Goal: Transaction & Acquisition: Obtain resource

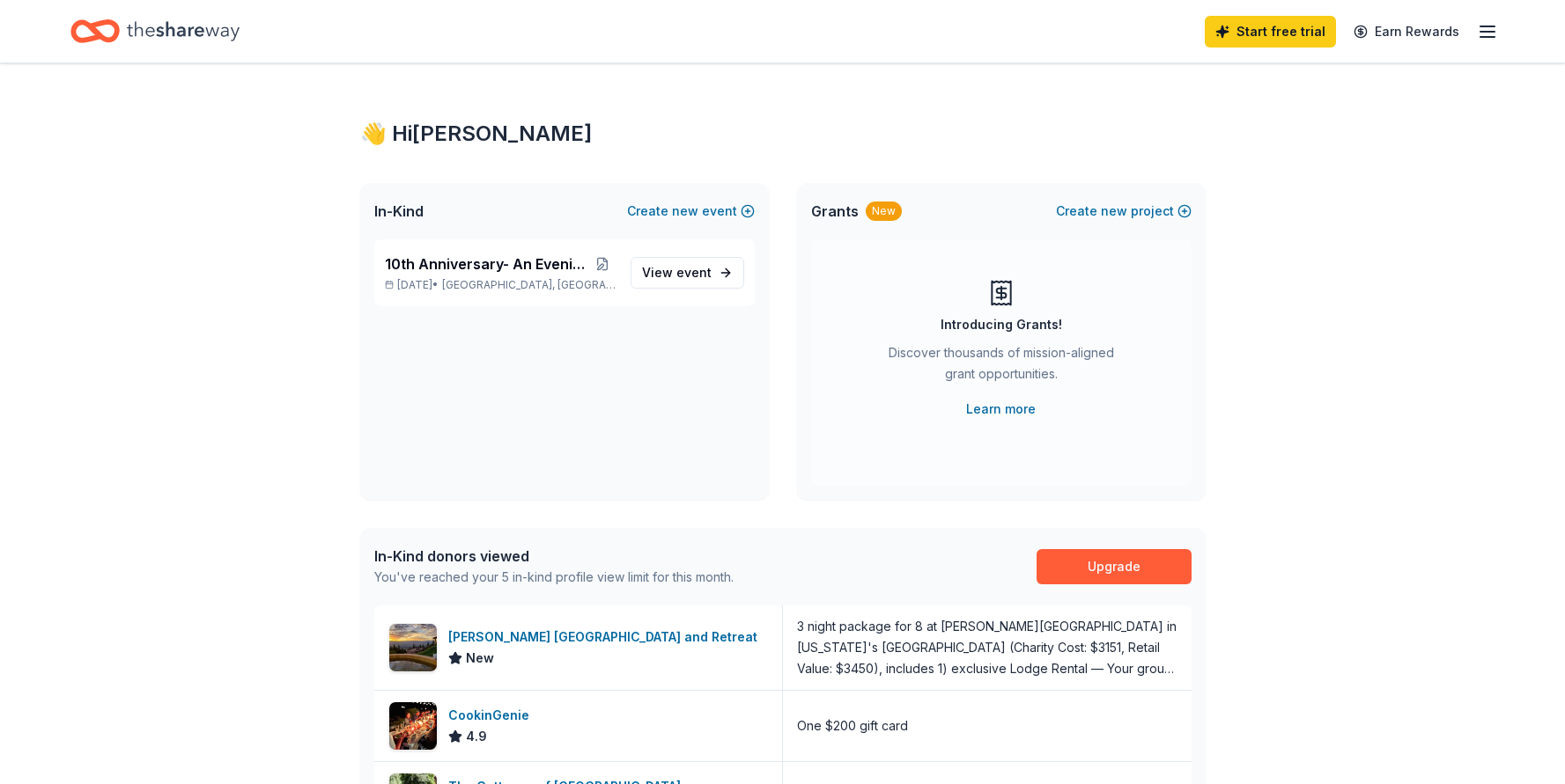
scroll to position [35, 0]
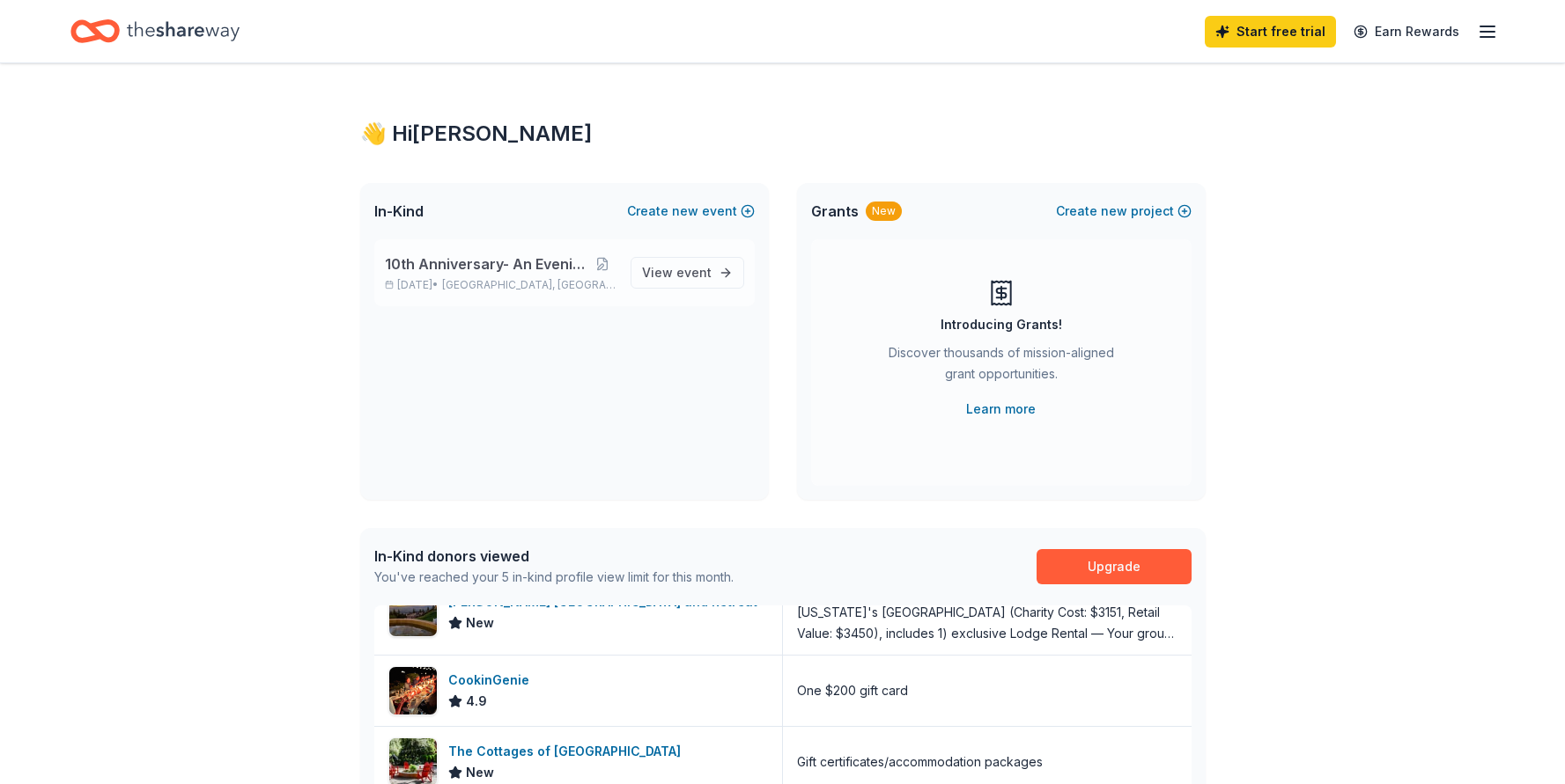
click at [529, 260] on span "10th Anniversary- An Evening of Magic" at bounding box center [487, 264] width 205 height 21
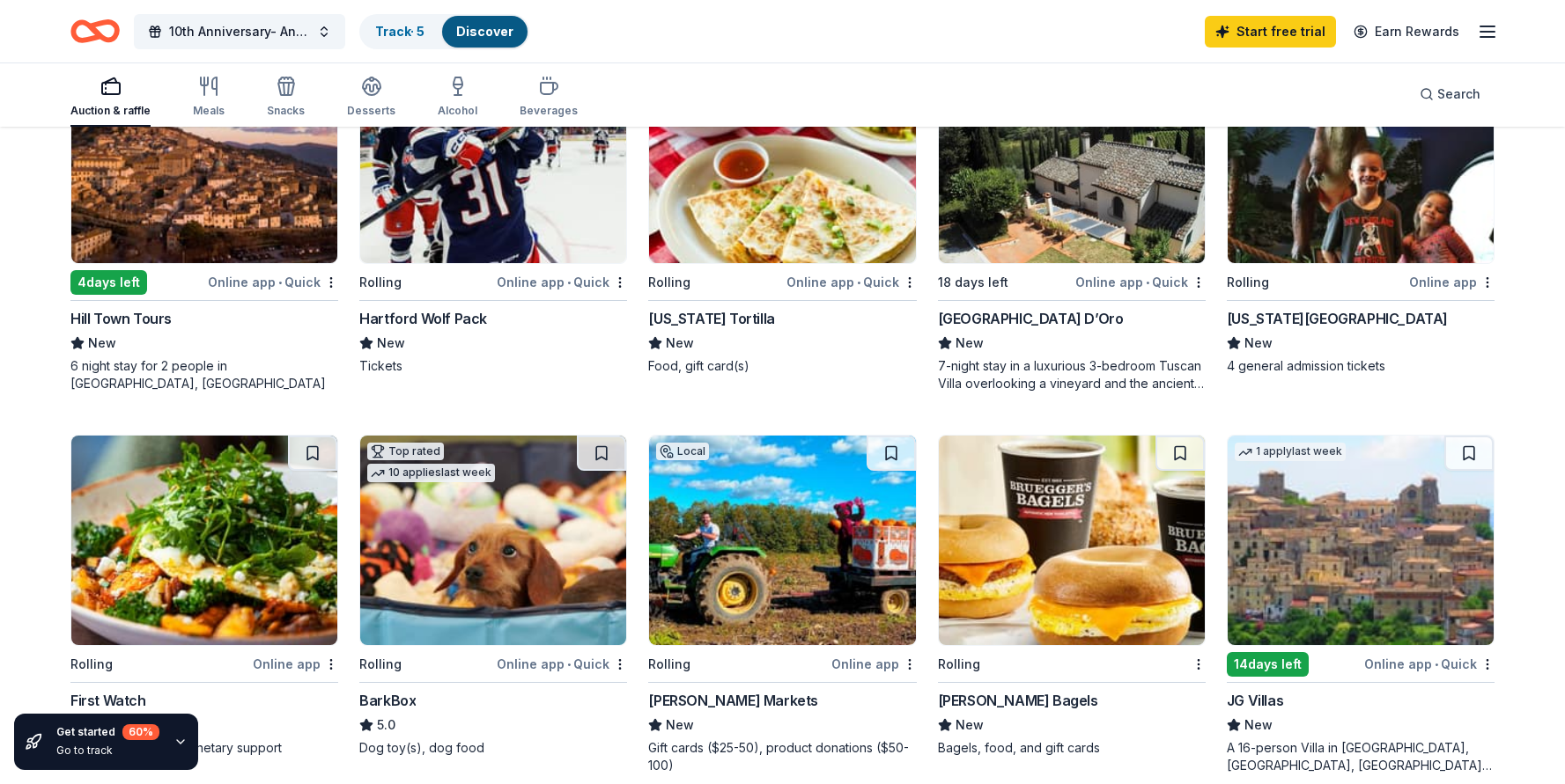
scroll to position [375, 0]
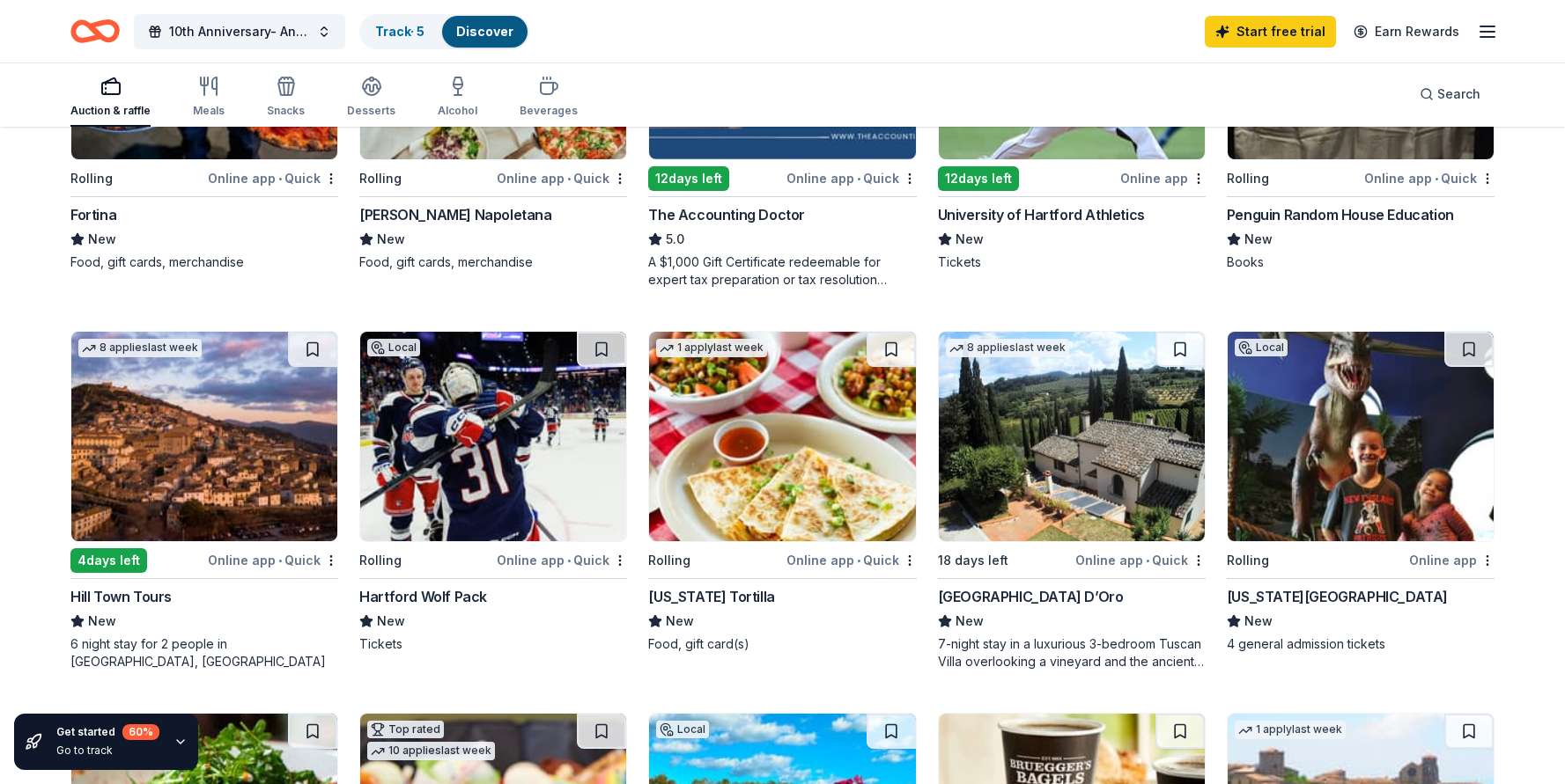
click at [786, 431] on img at bounding box center [782, 436] width 266 height 209
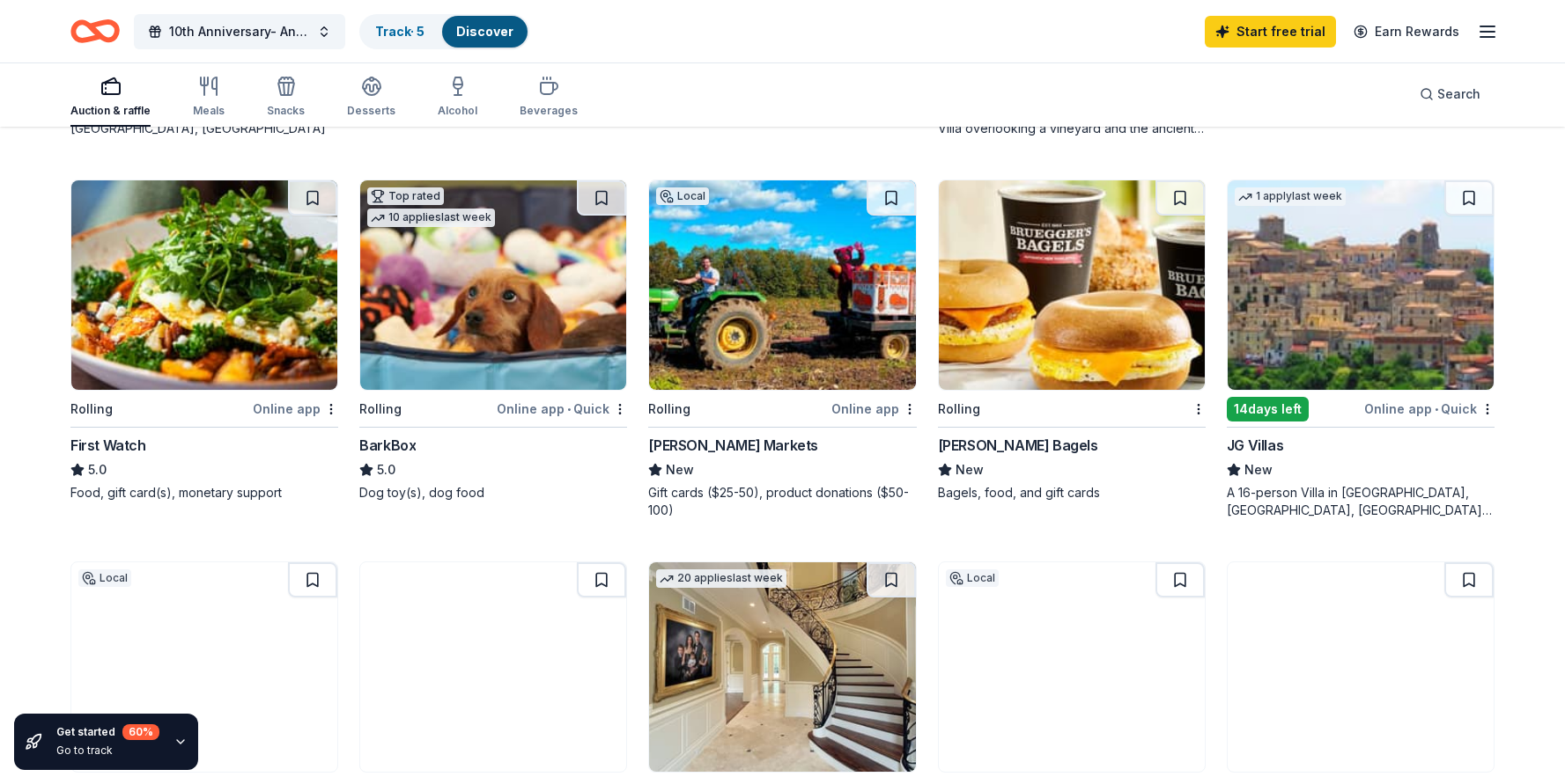
scroll to position [834, 0]
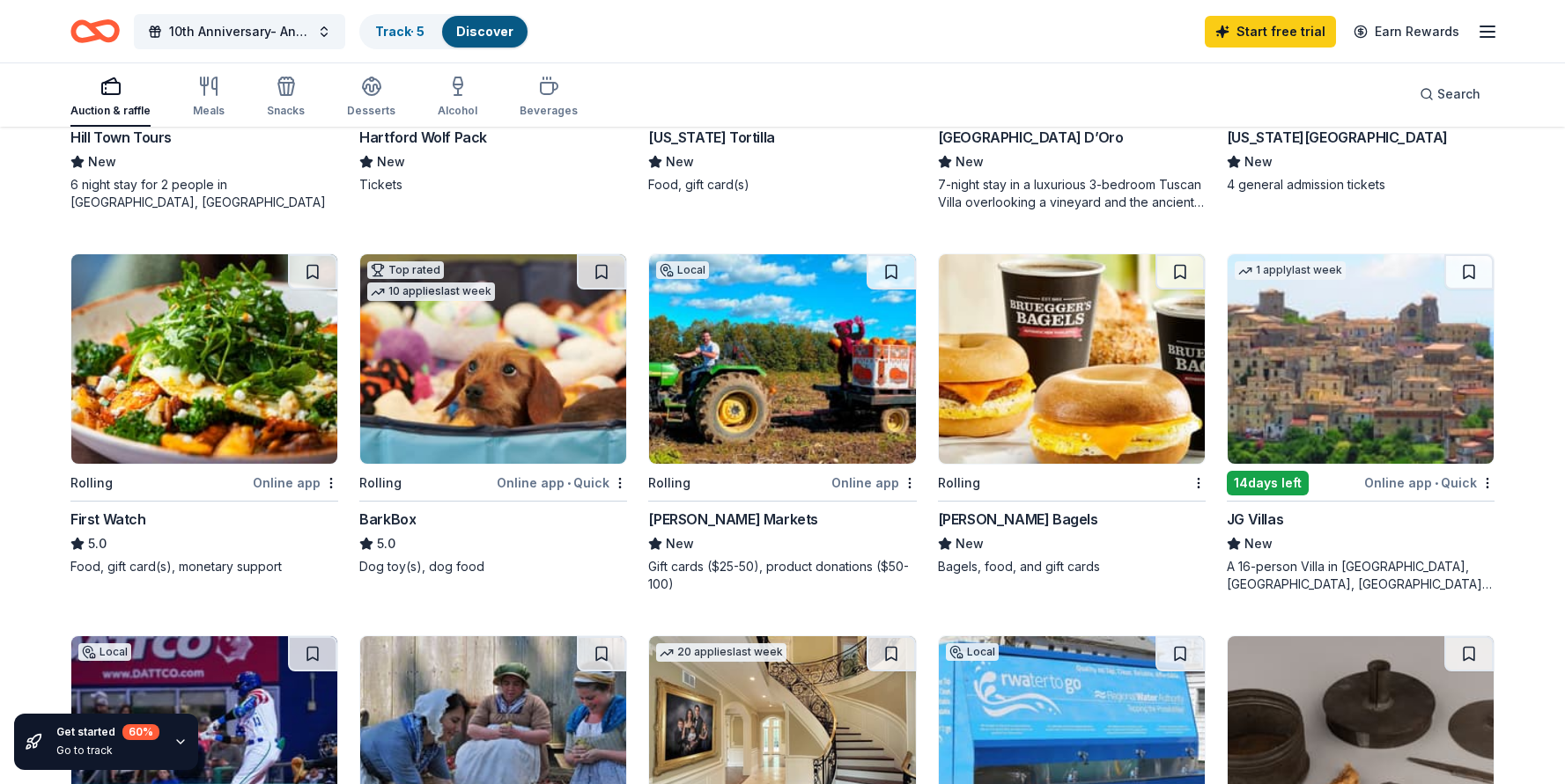
click at [261, 386] on img at bounding box center [204, 359] width 266 height 209
click at [777, 381] on img at bounding box center [782, 359] width 266 height 209
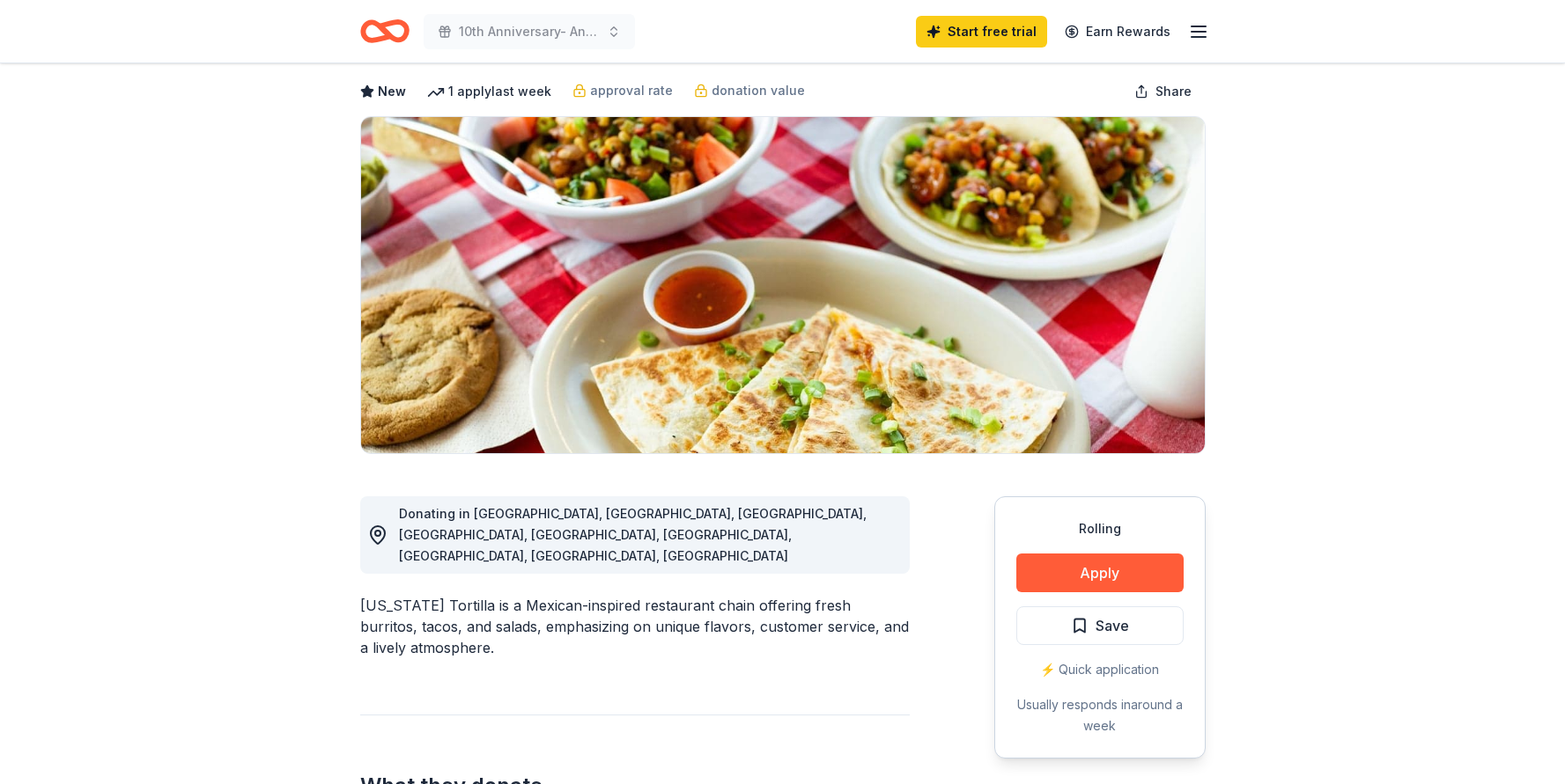
scroll to position [41, 0]
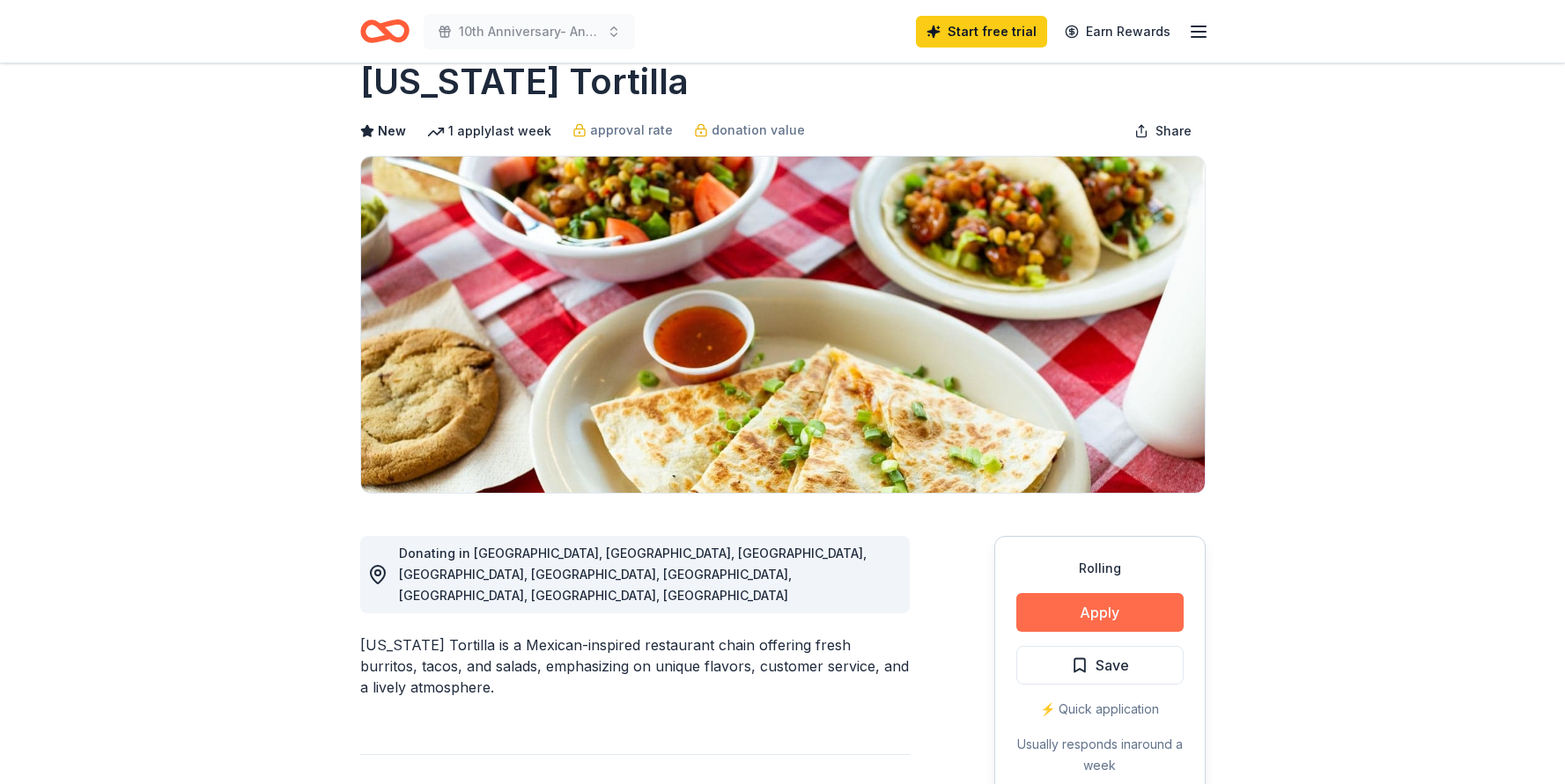
click at [1088, 609] on button "Apply" at bounding box center [1099, 612] width 167 height 38
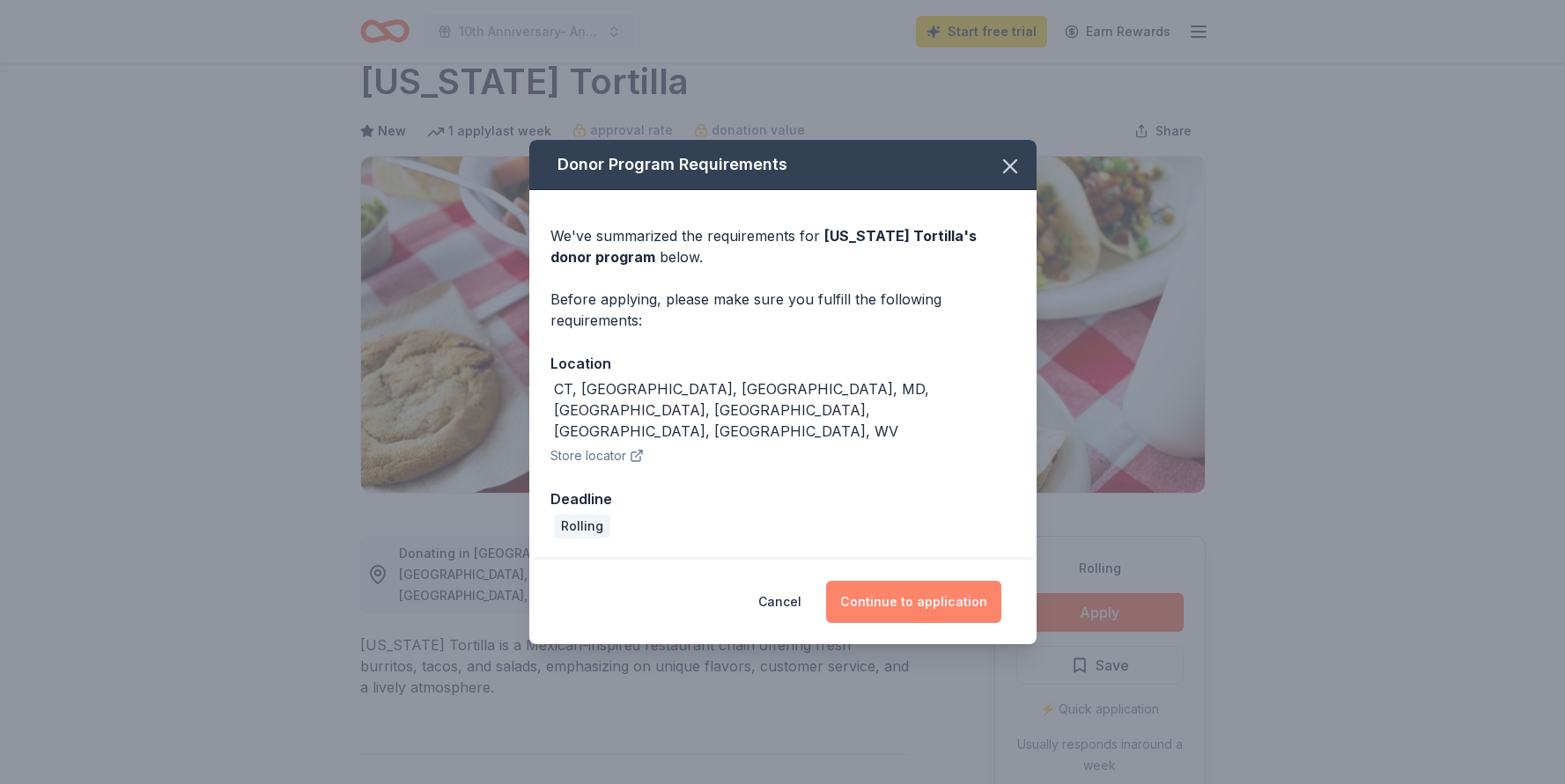
click at [946, 581] on button "Continue to application" at bounding box center [914, 601] width 176 height 42
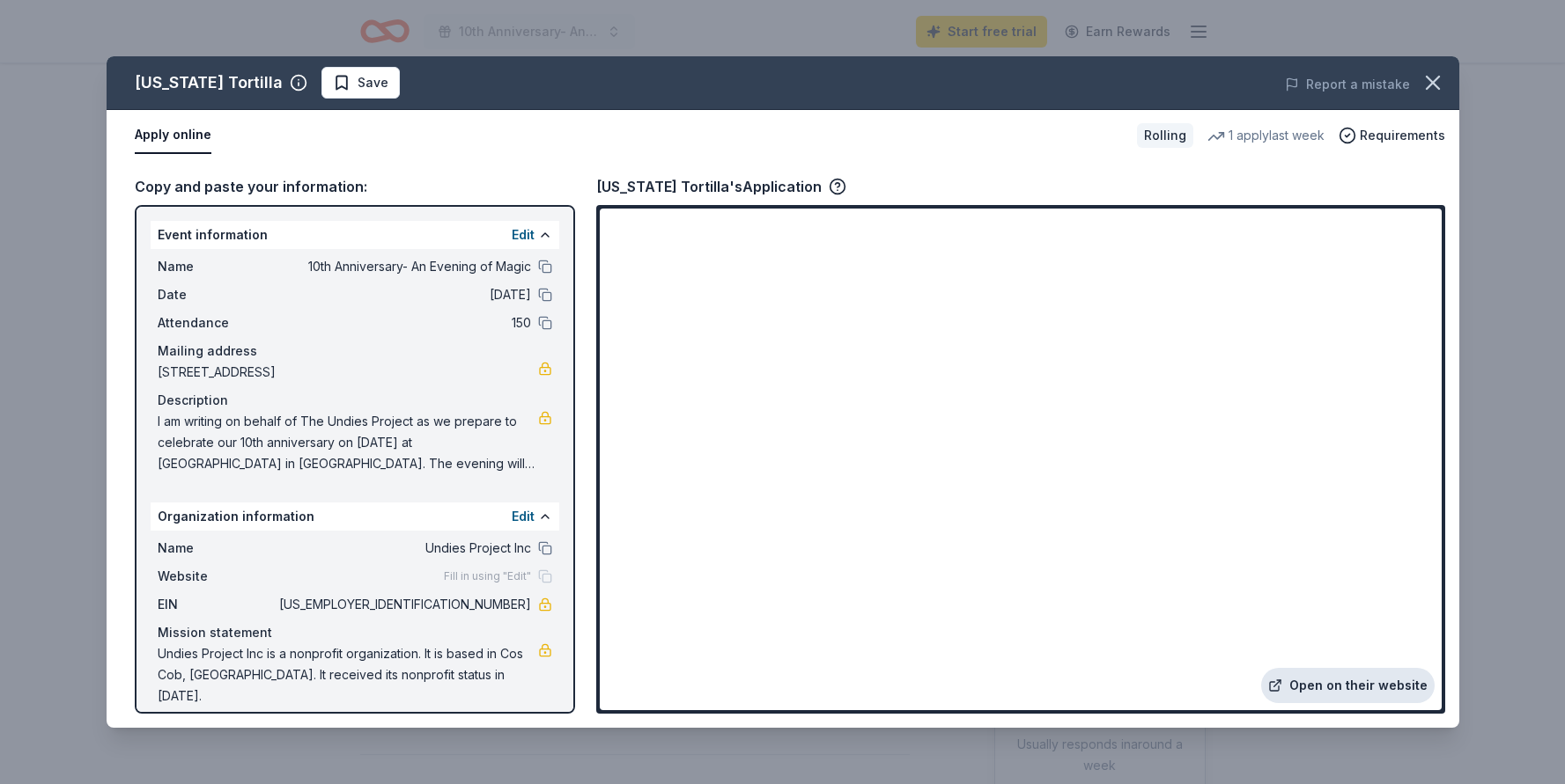
click at [1318, 685] on link "Open on their website" at bounding box center [1347, 686] width 174 height 35
